Goal: Check status: Check status

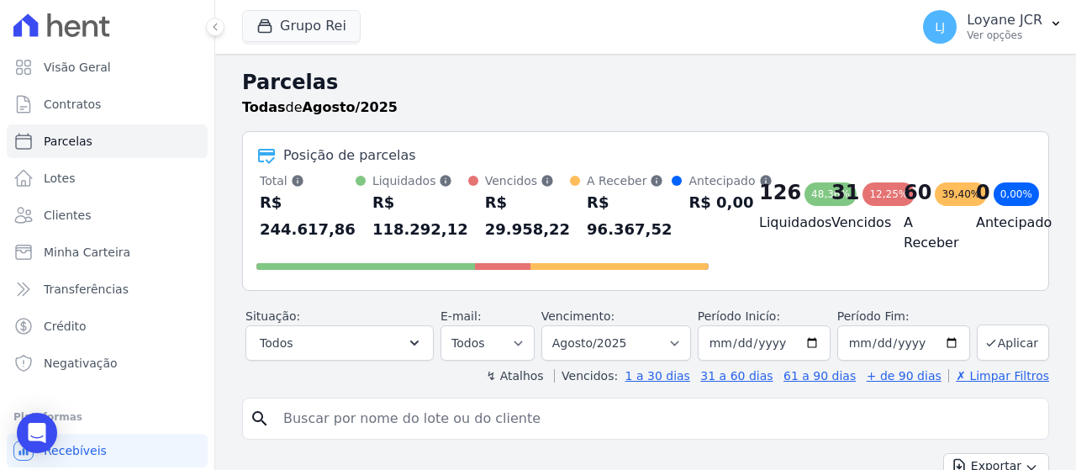
select select
click at [144, 210] on link "Clientes" at bounding box center [107, 215] width 201 height 34
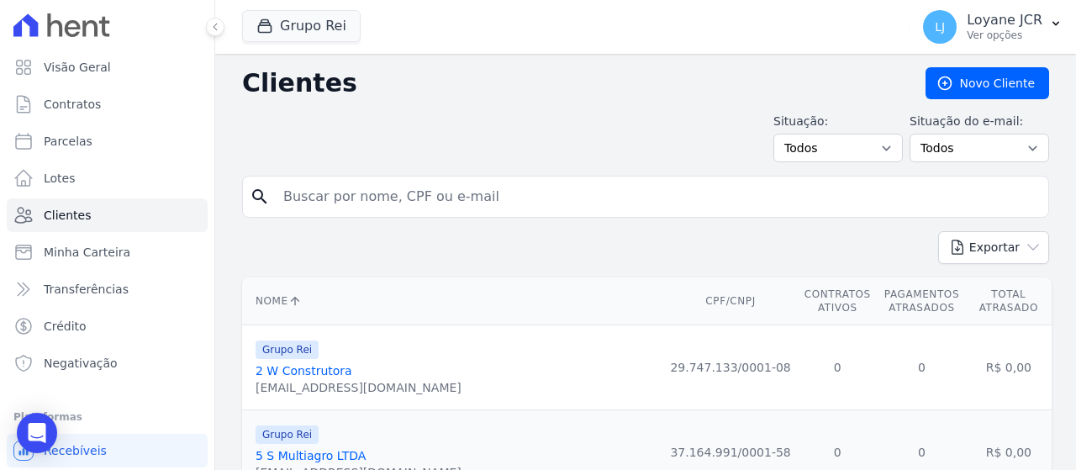
click at [719, 200] on input "search" at bounding box center [657, 197] width 768 height 34
paste input "04.809.358/0001-10"
type input "04.809.358/0001-10"
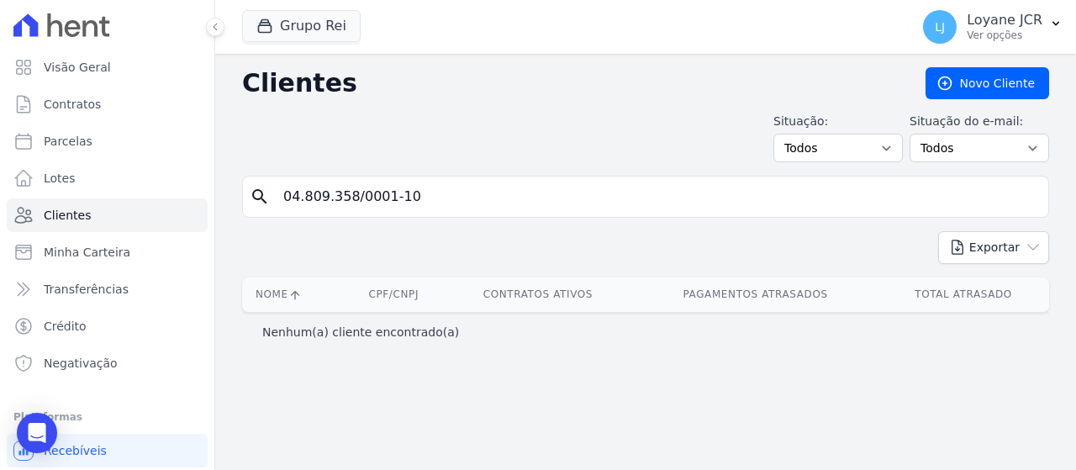
click at [387, 197] on input "04.809.358/0001-10" at bounding box center [657, 197] width 768 height 34
type input "04809358000110"
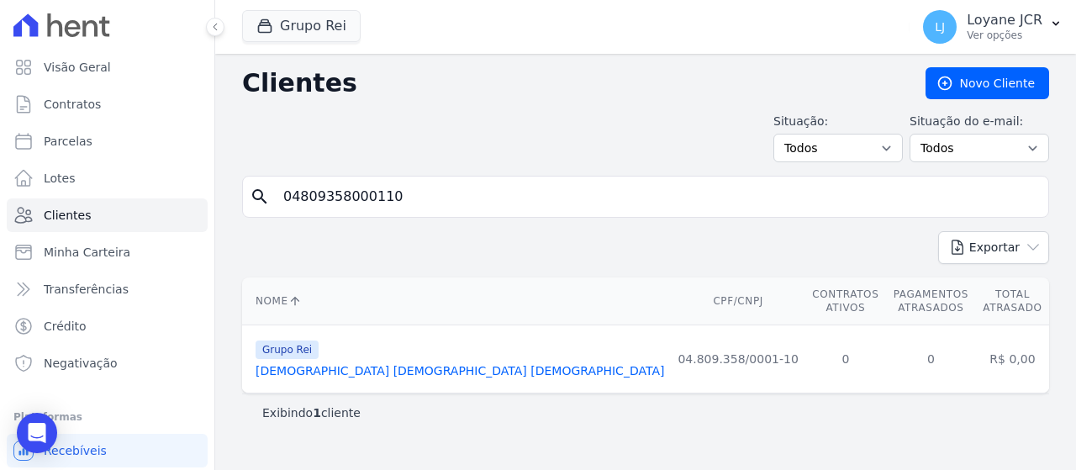
click at [404, 364] on link "[DEMOGRAPHIC_DATA] [DEMOGRAPHIC_DATA] [DEMOGRAPHIC_DATA]" at bounding box center [460, 370] width 409 height 13
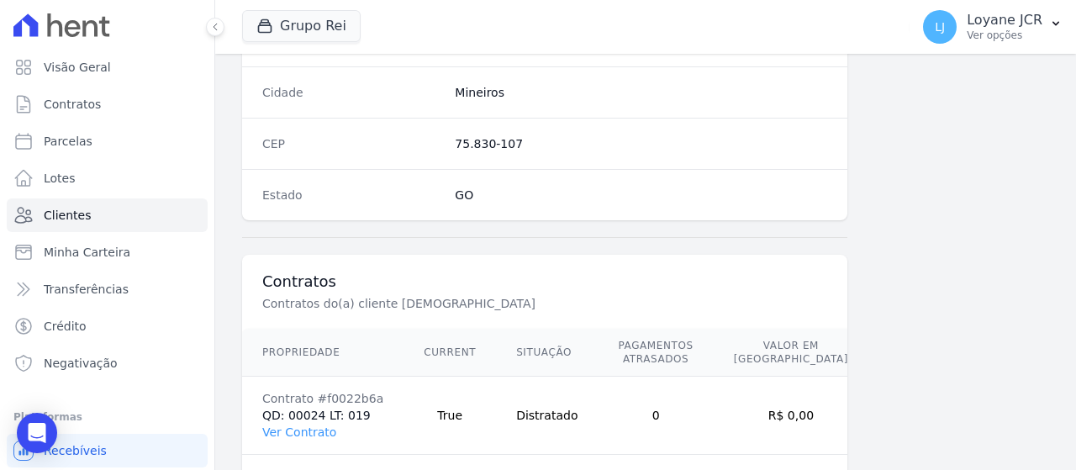
scroll to position [1108, 0]
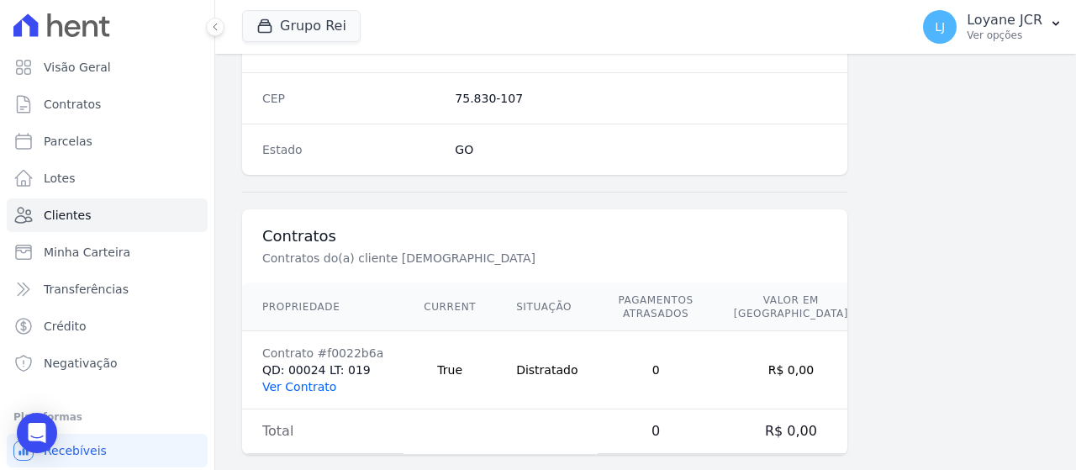
click at [298, 380] on link "Ver Contrato" at bounding box center [299, 386] width 74 height 13
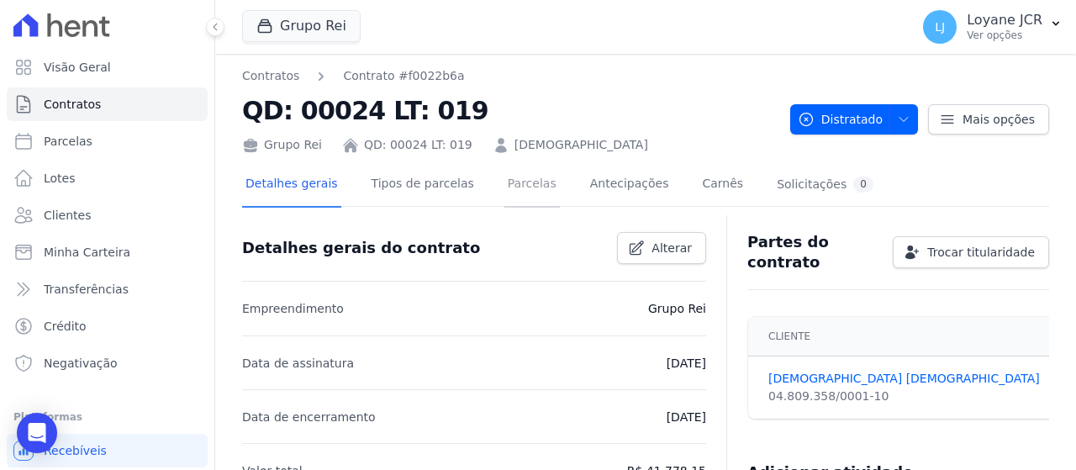
click at [504, 192] on link "Parcelas" at bounding box center [531, 185] width 55 height 45
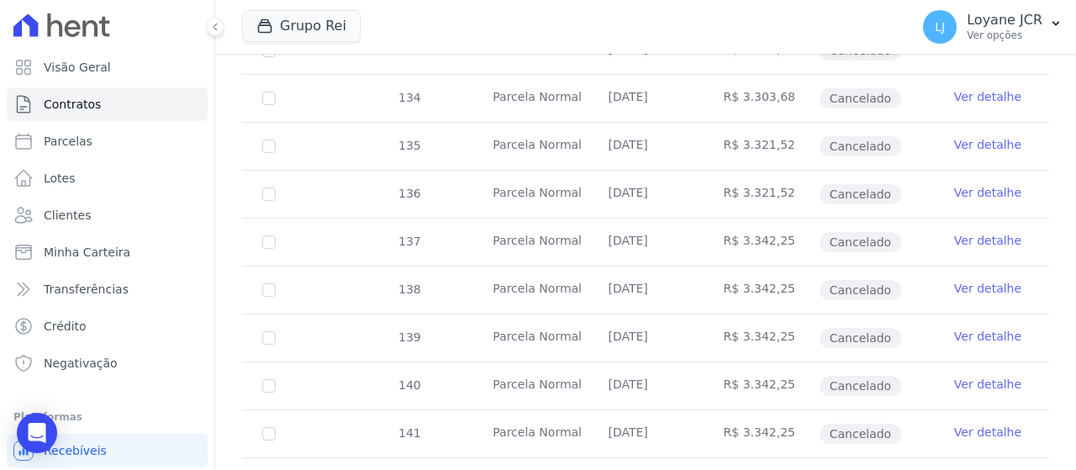
scroll to position [753, 0]
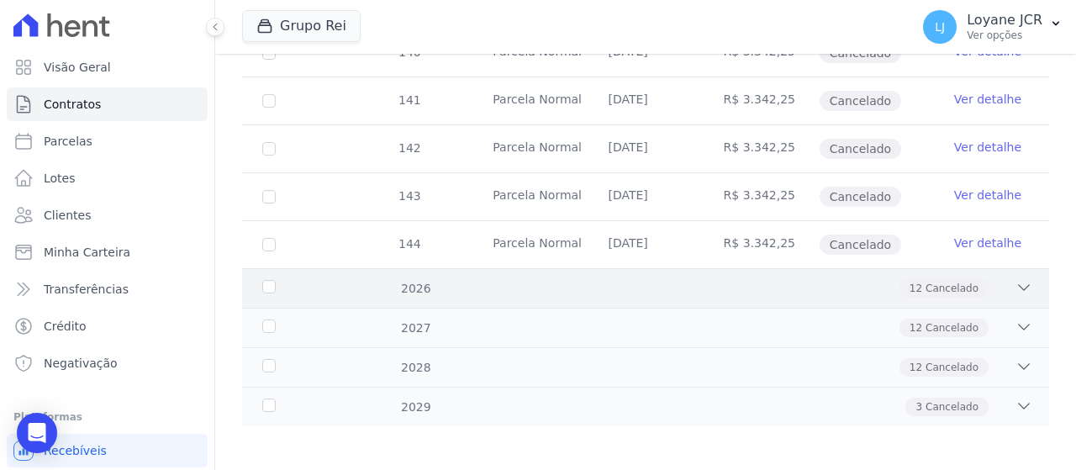
click at [687, 282] on div "12 Cancelado" at bounding box center [684, 288] width 695 height 18
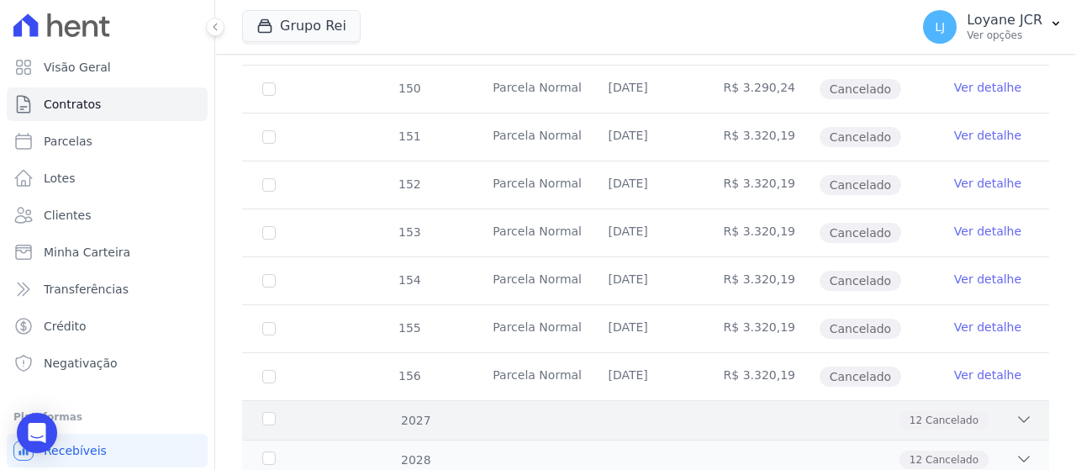
scroll to position [1325, 0]
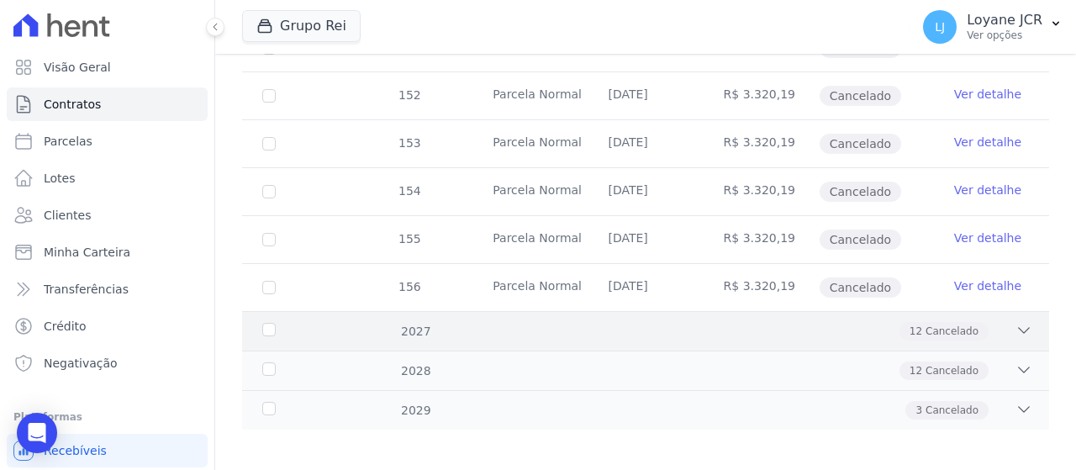
click at [736, 311] on div "2027 12 Cancelado" at bounding box center [645, 331] width 807 height 40
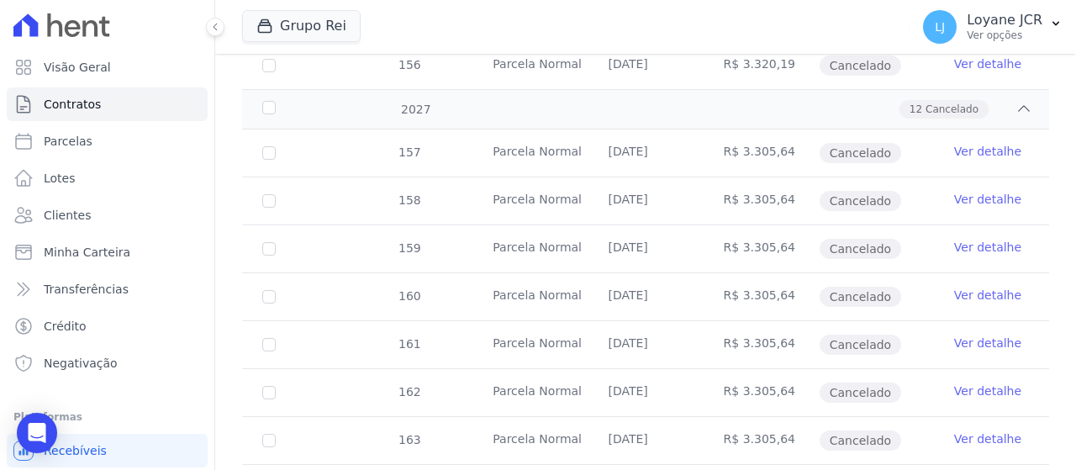
scroll to position [1897, 0]
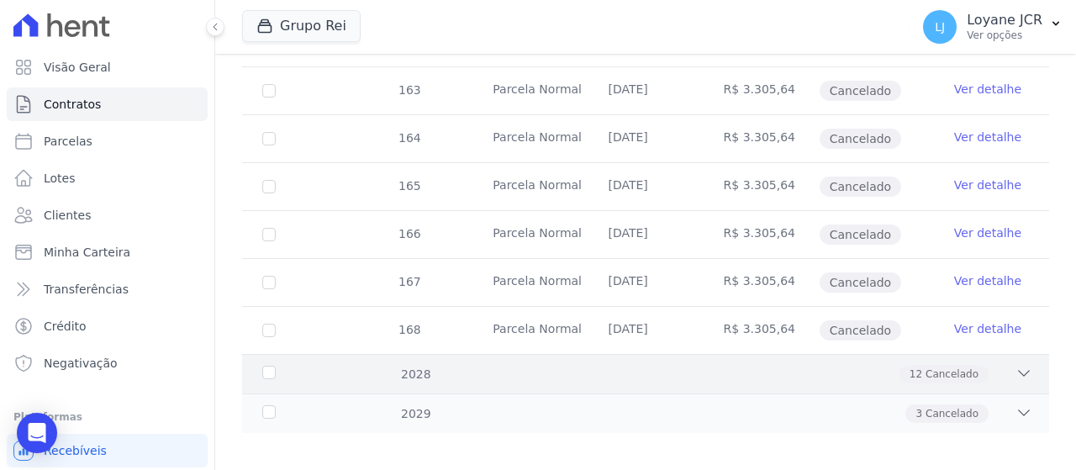
click at [712, 354] on div "2028 12 Cancelado" at bounding box center [645, 374] width 807 height 40
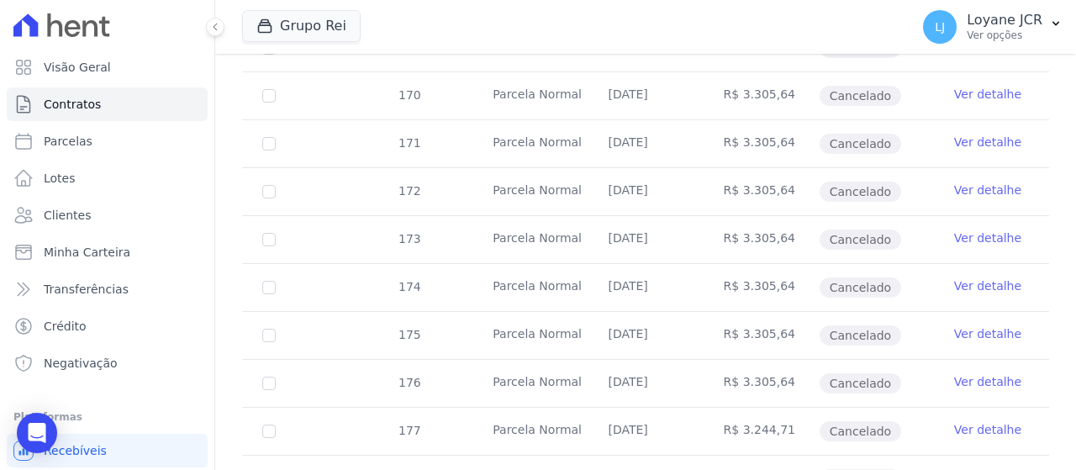
scroll to position [2468, 0]
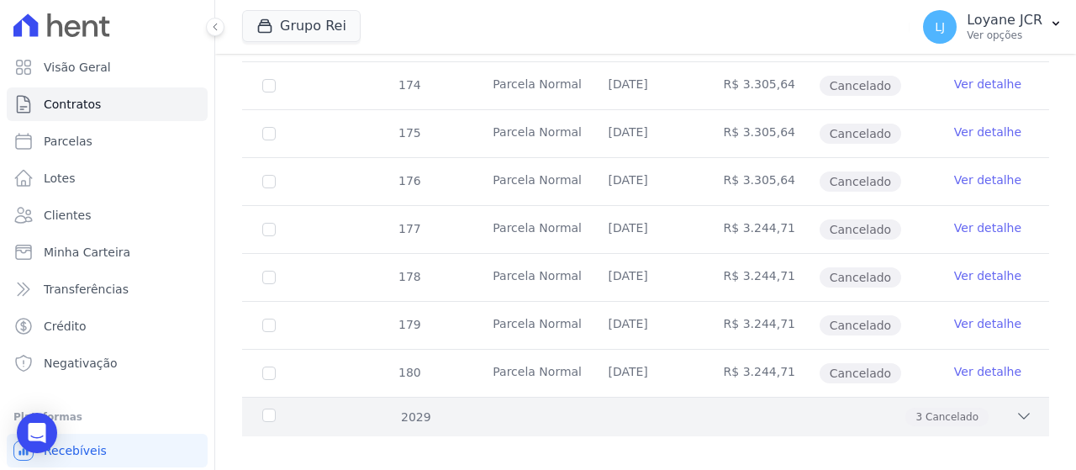
click at [711, 408] on div "3 Cancelado" at bounding box center [684, 417] width 695 height 18
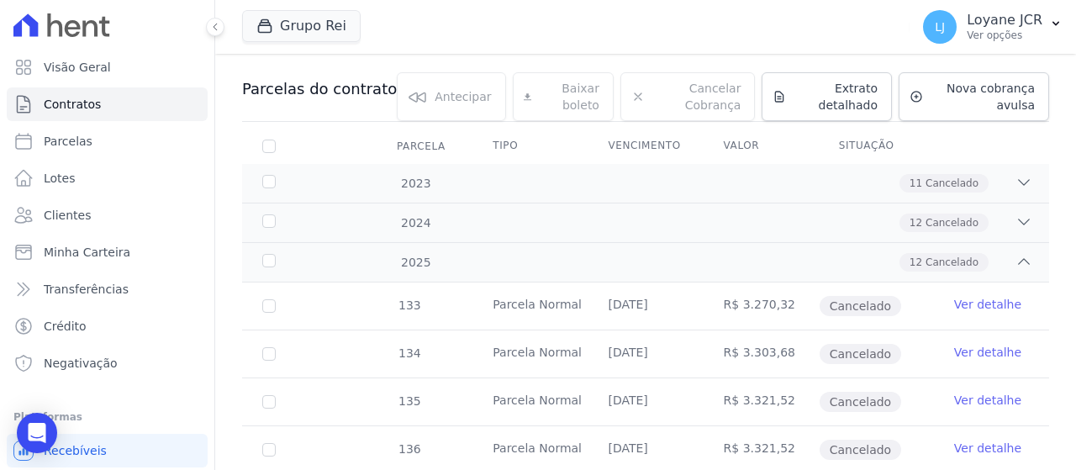
scroll to position [5, 0]
